Goal: Navigation & Orientation: Find specific page/section

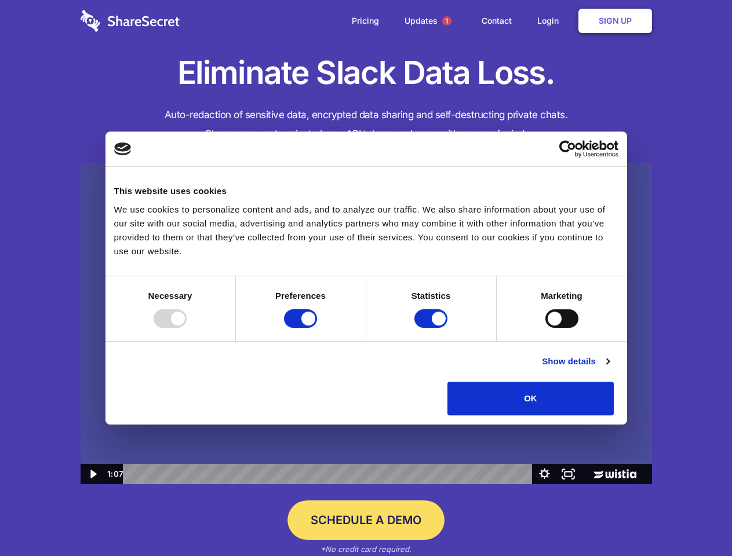
click at [366, 278] on img at bounding box center [366, 324] width 571 height 322
click at [187, 328] on div at bounding box center [170, 318] width 33 height 19
click at [317, 328] on input "Preferences" at bounding box center [300, 318] width 33 height 19
checkbox input "false"
click at [432, 328] on input "Statistics" at bounding box center [430, 318] width 33 height 19
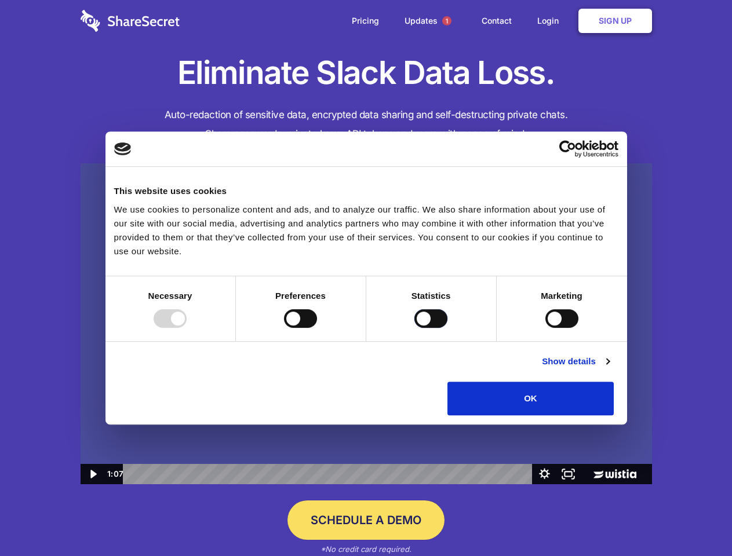
checkbox input "false"
click at [545, 328] on input "Marketing" at bounding box center [561, 318] width 33 height 19
checkbox input "true"
click at [609, 368] on link "Show details" at bounding box center [575, 362] width 67 height 14
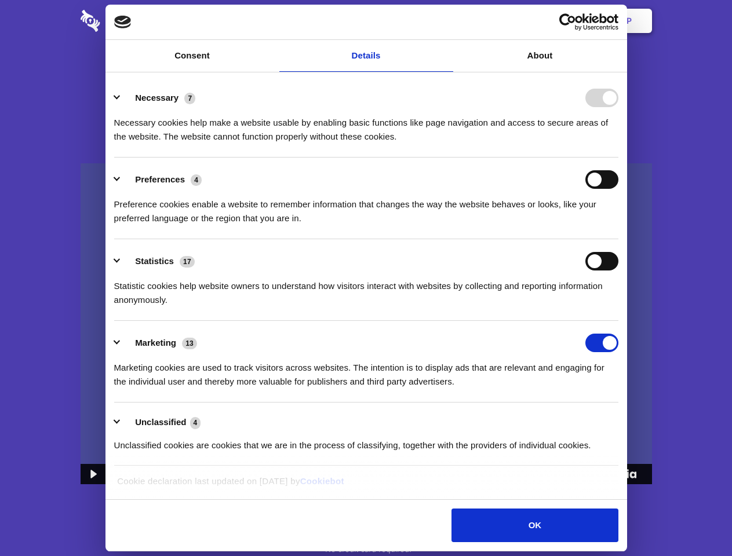
click at [618, 158] on li "Necessary 7 Necessary cookies help make a website usable by enabling basic func…" at bounding box center [366, 117] width 504 height 82
click at [446, 21] on span "1" at bounding box center [446, 20] width 9 height 9
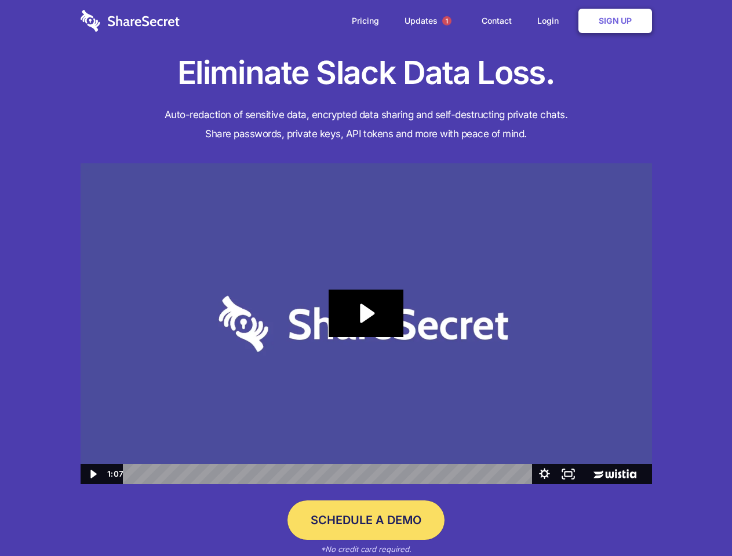
click at [366, 324] on icon "Play Video: Sharesecret Slack Extension" at bounding box center [365, 314] width 74 height 48
